Goal: Use online tool/utility: Utilize a website feature to perform a specific function

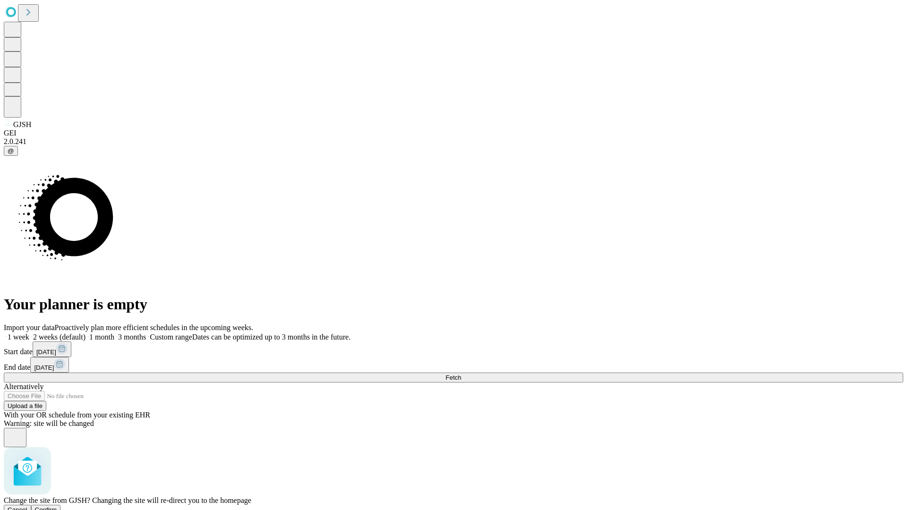
click at [57, 507] on span "Confirm" at bounding box center [46, 510] width 22 height 7
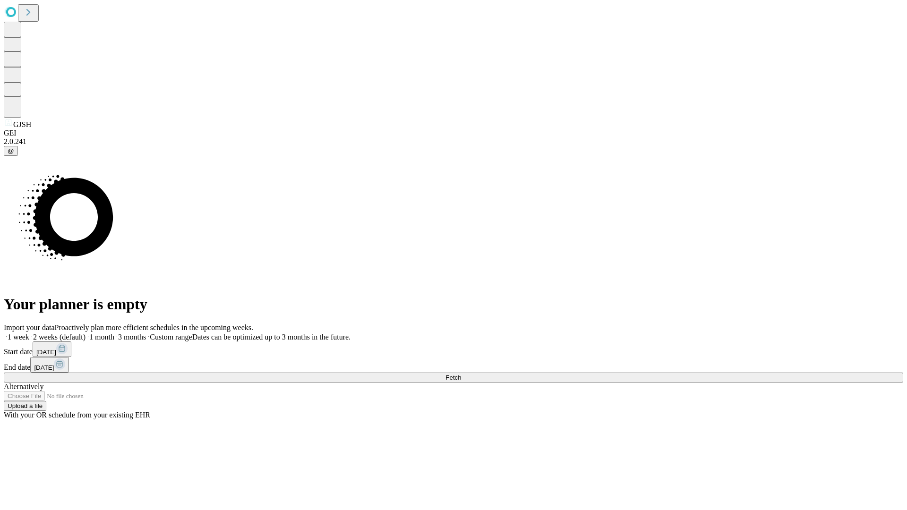
click at [86, 333] on label "2 weeks (default)" at bounding box center [57, 337] width 56 height 8
click at [461, 374] on span "Fetch" at bounding box center [454, 377] width 16 height 7
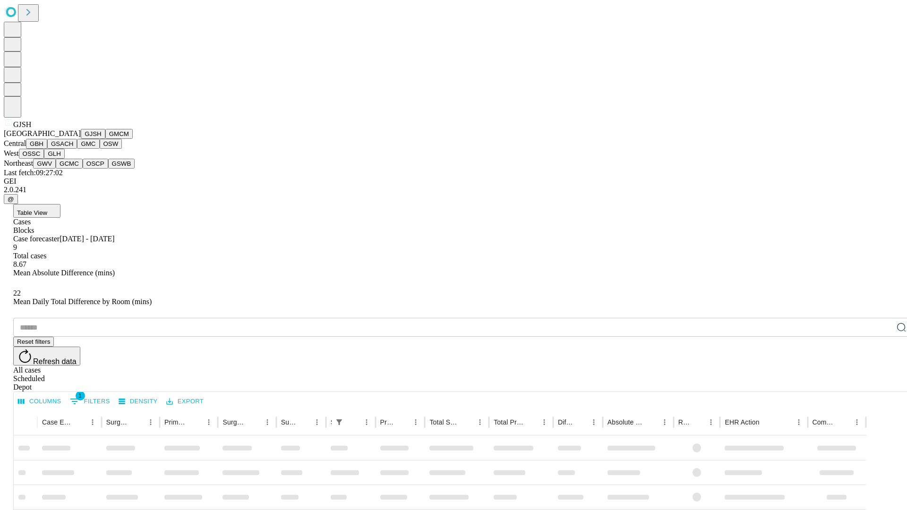
click at [105, 139] on button "GMCM" at bounding box center [118, 134] width 27 height 10
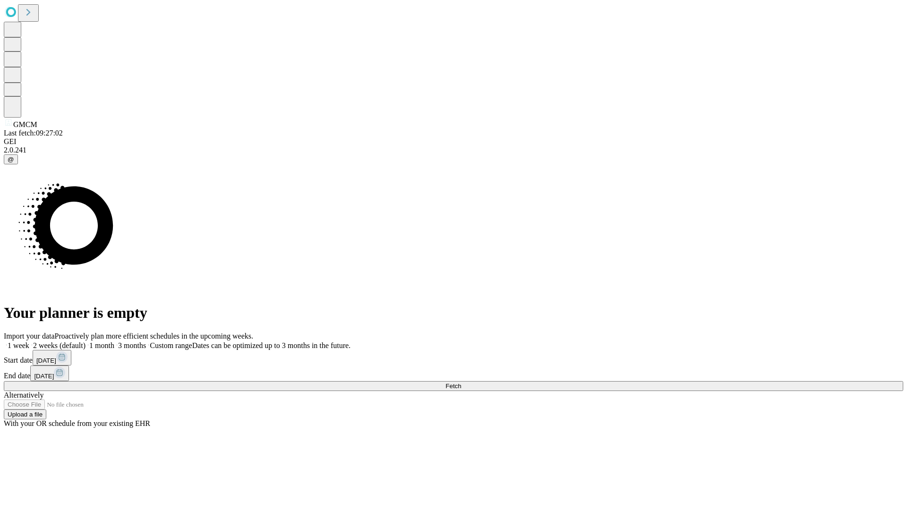
click at [86, 342] on label "2 weeks (default)" at bounding box center [57, 346] width 56 height 8
click at [461, 383] on span "Fetch" at bounding box center [454, 386] width 16 height 7
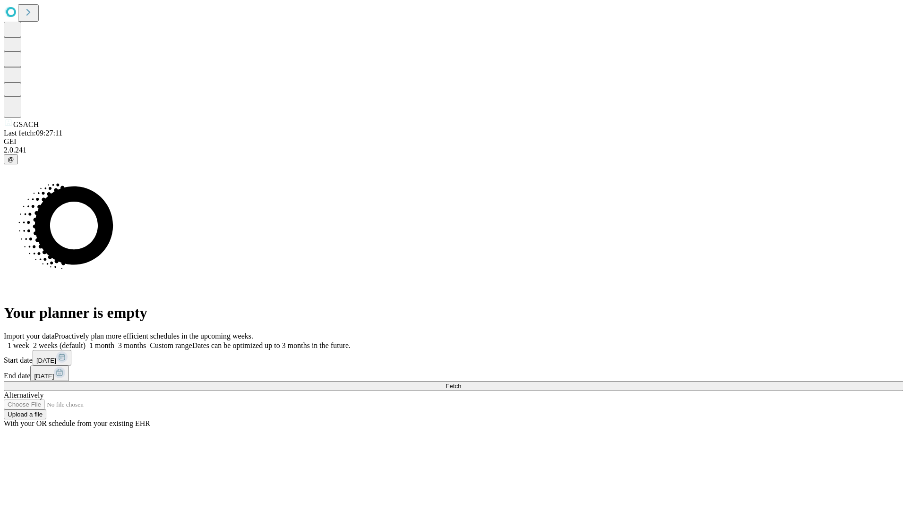
click at [86, 342] on label "2 weeks (default)" at bounding box center [57, 346] width 56 height 8
click at [461, 383] on span "Fetch" at bounding box center [454, 386] width 16 height 7
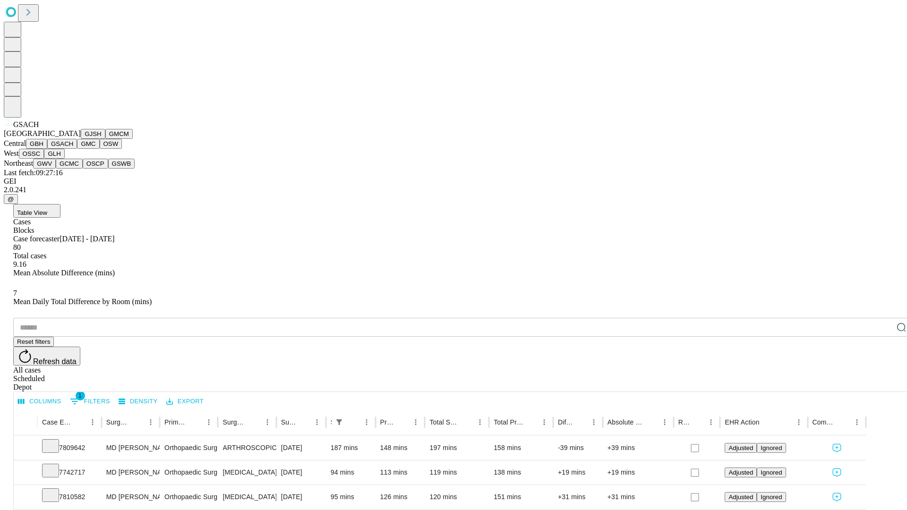
click at [77, 149] on button "GMC" at bounding box center [88, 144] width 22 height 10
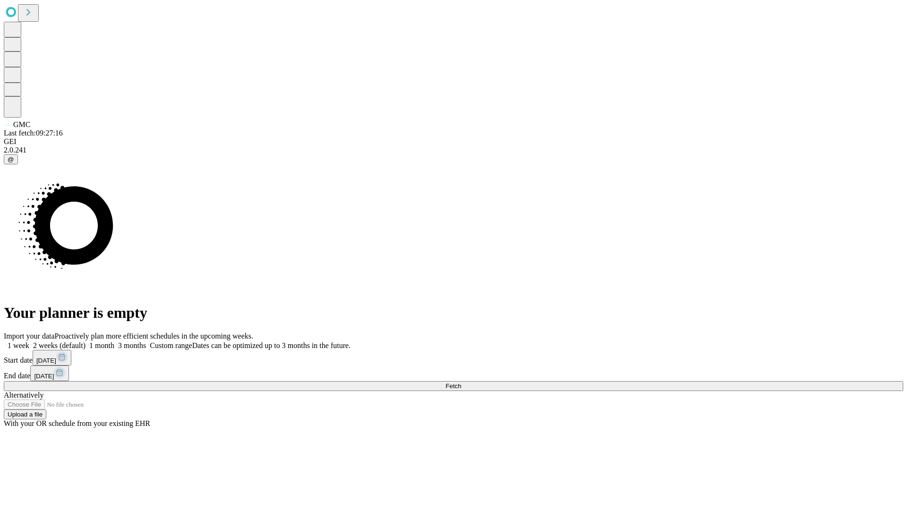
click at [86, 342] on label "2 weeks (default)" at bounding box center [57, 346] width 56 height 8
click at [461, 383] on span "Fetch" at bounding box center [454, 386] width 16 height 7
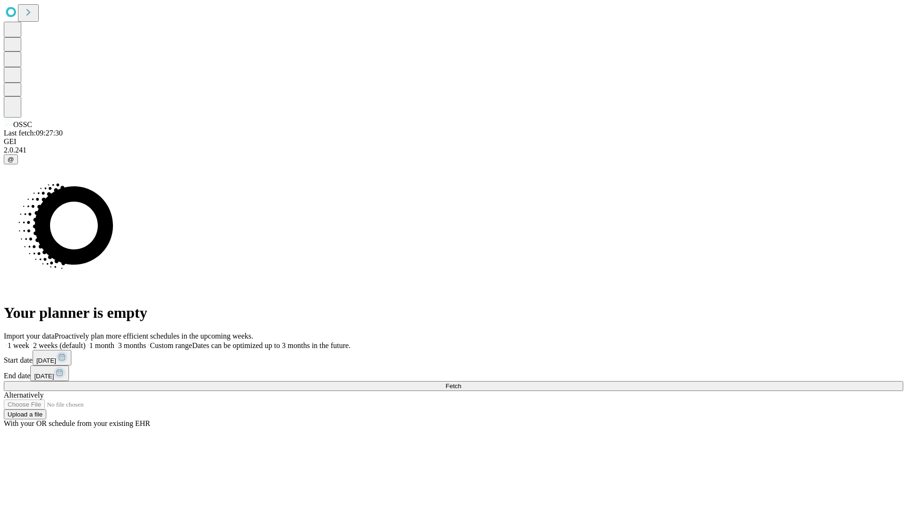
click at [86, 342] on label "2 weeks (default)" at bounding box center [57, 346] width 56 height 8
click at [461, 383] on span "Fetch" at bounding box center [454, 386] width 16 height 7
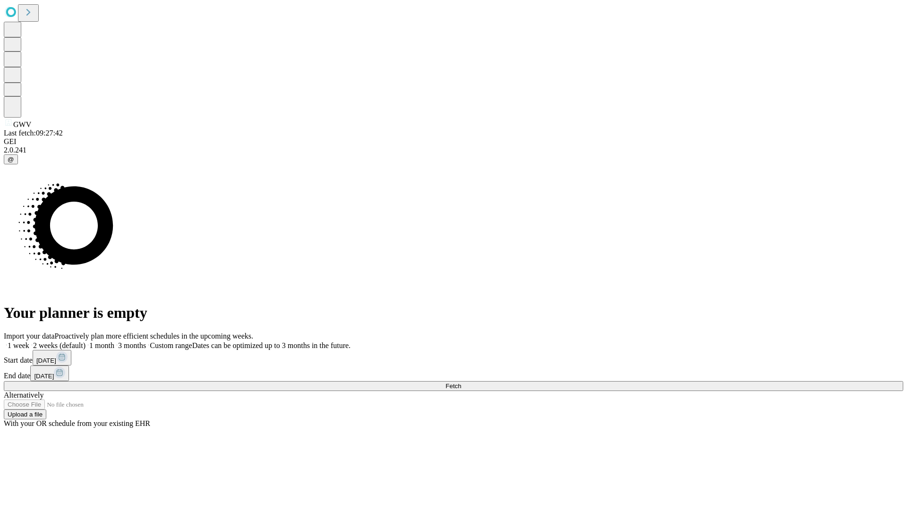
click at [86, 342] on label "2 weeks (default)" at bounding box center [57, 346] width 56 height 8
click at [461, 383] on span "Fetch" at bounding box center [454, 386] width 16 height 7
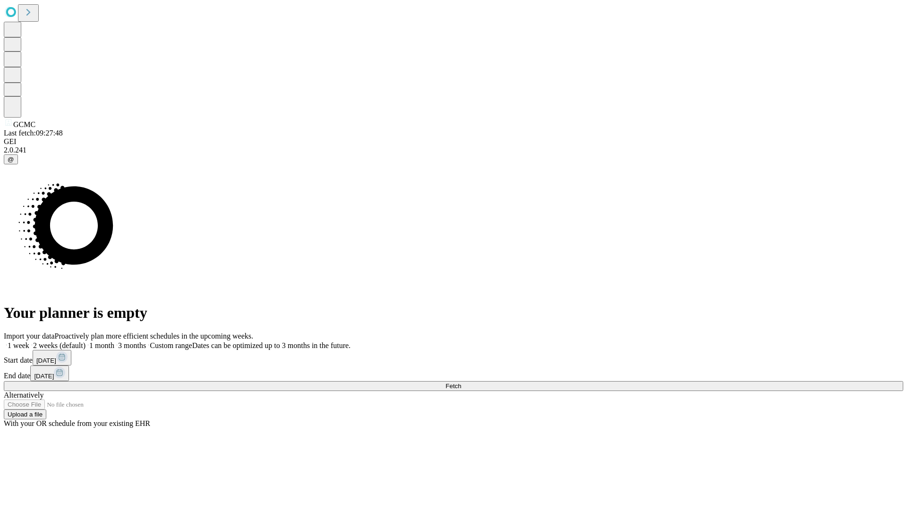
click at [461, 383] on span "Fetch" at bounding box center [454, 386] width 16 height 7
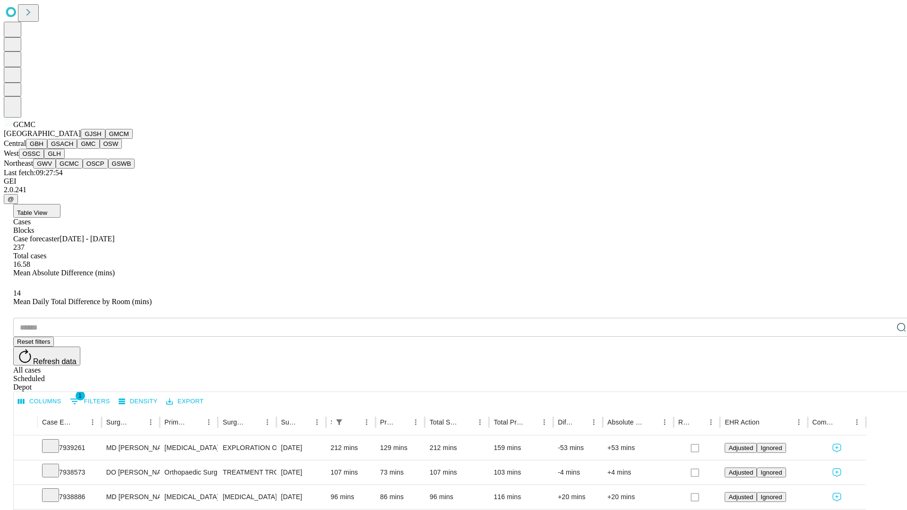
click at [83, 169] on button "OSCP" at bounding box center [96, 164] width 26 height 10
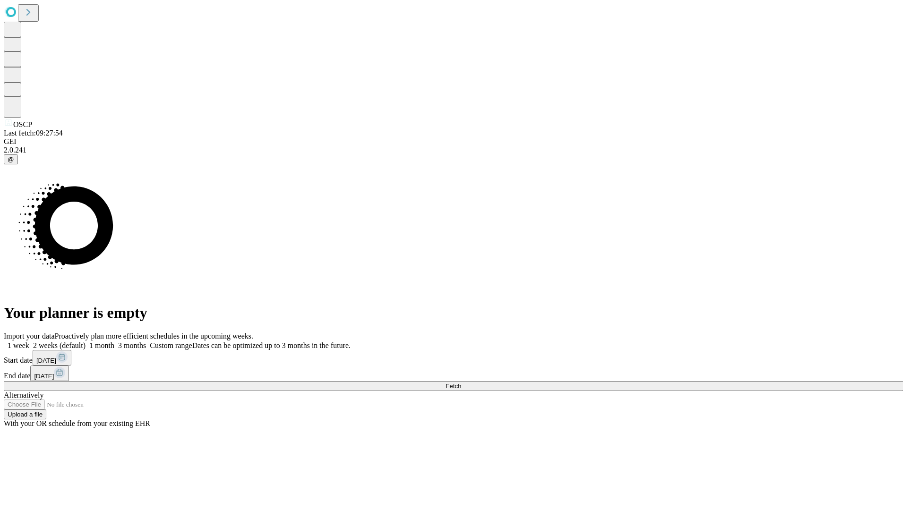
click at [86, 342] on label "2 weeks (default)" at bounding box center [57, 346] width 56 height 8
click at [461, 383] on span "Fetch" at bounding box center [454, 386] width 16 height 7
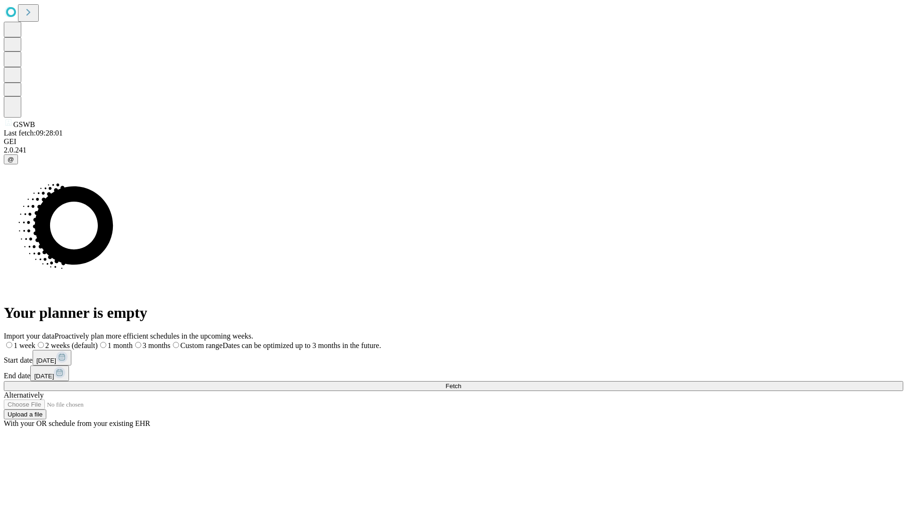
click at [461, 383] on span "Fetch" at bounding box center [454, 386] width 16 height 7
